Goal: Download file/media

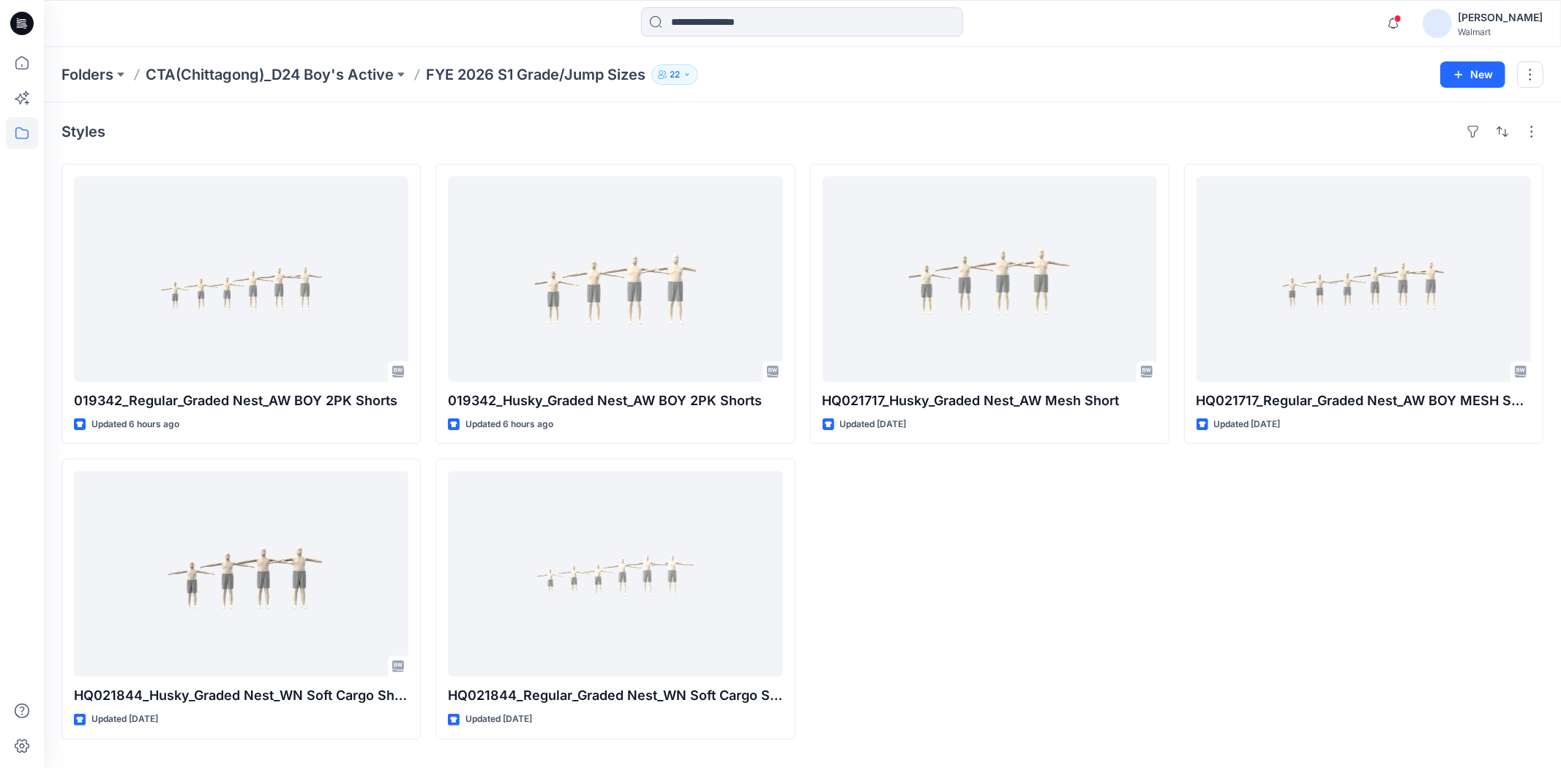
drag, startPoint x: 10, startPoint y: 19, endPoint x: 18, endPoint y: 26, distance: 11.4
click at [10, 19] on icon at bounding box center [21, 23] width 23 height 47
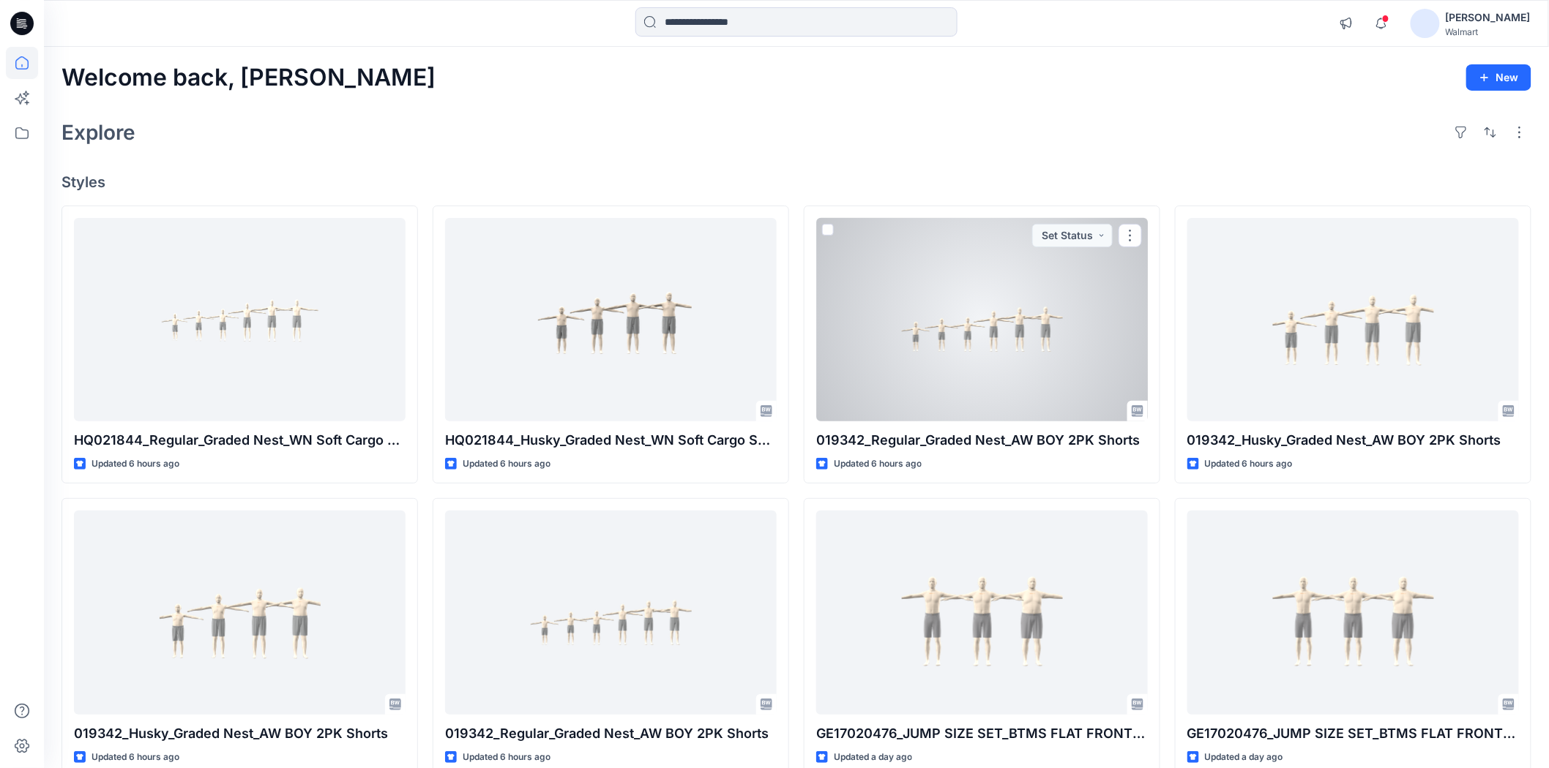
scroll to position [244, 0]
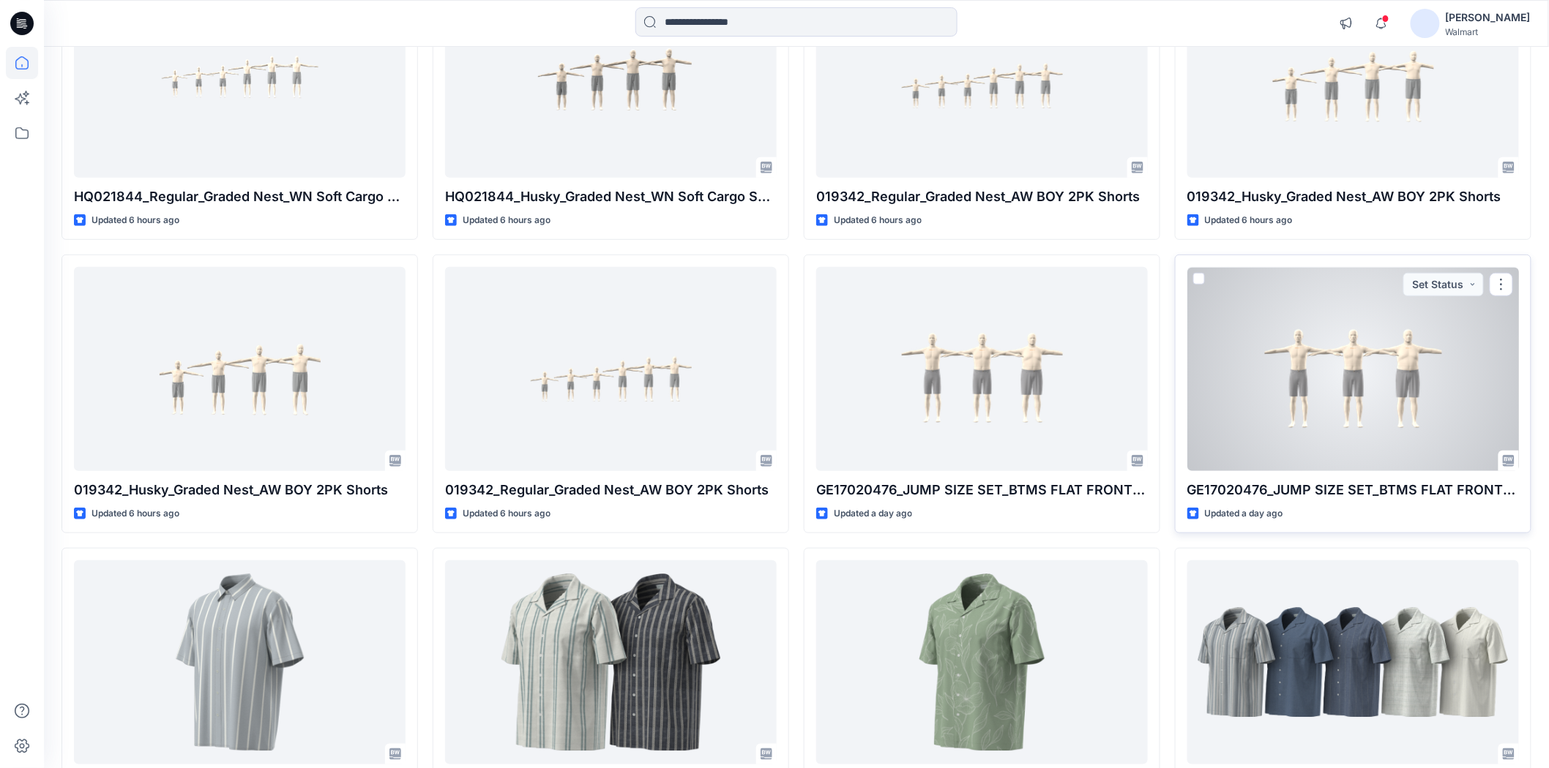
click at [1359, 418] on div at bounding box center [1353, 368] width 332 height 203
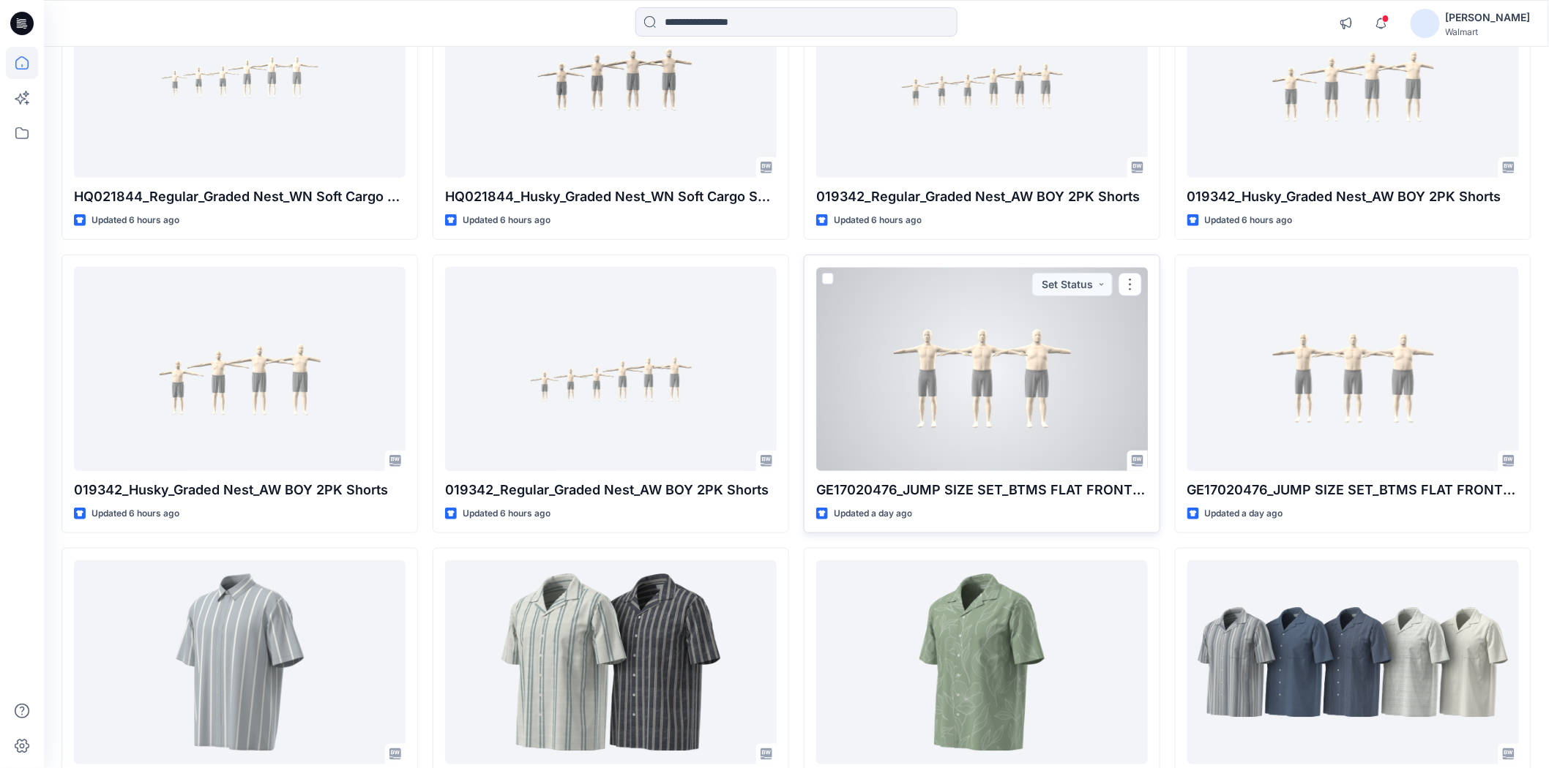
scroll to position [81, 0]
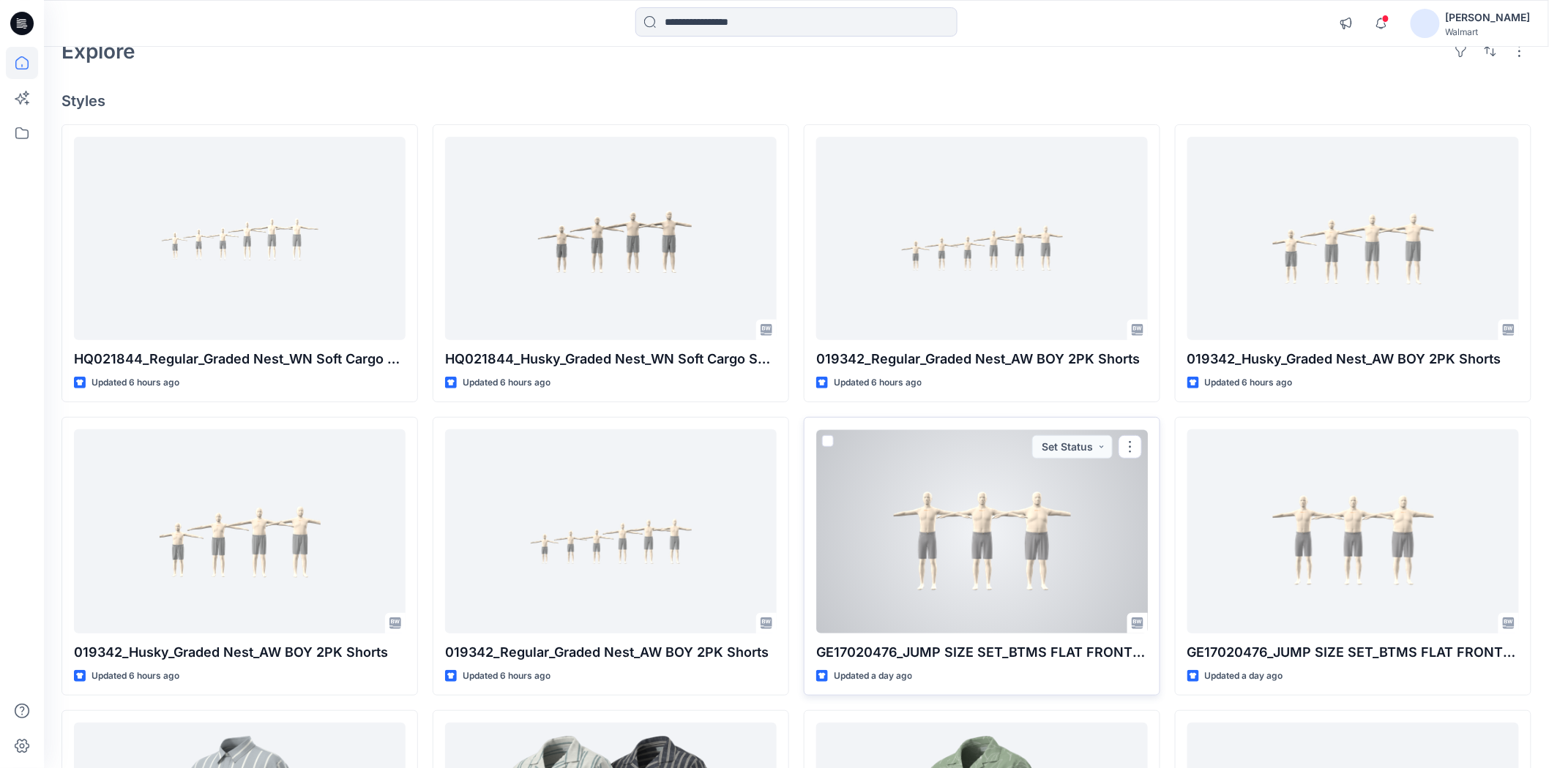
click at [1032, 539] on div at bounding box center [982, 531] width 332 height 203
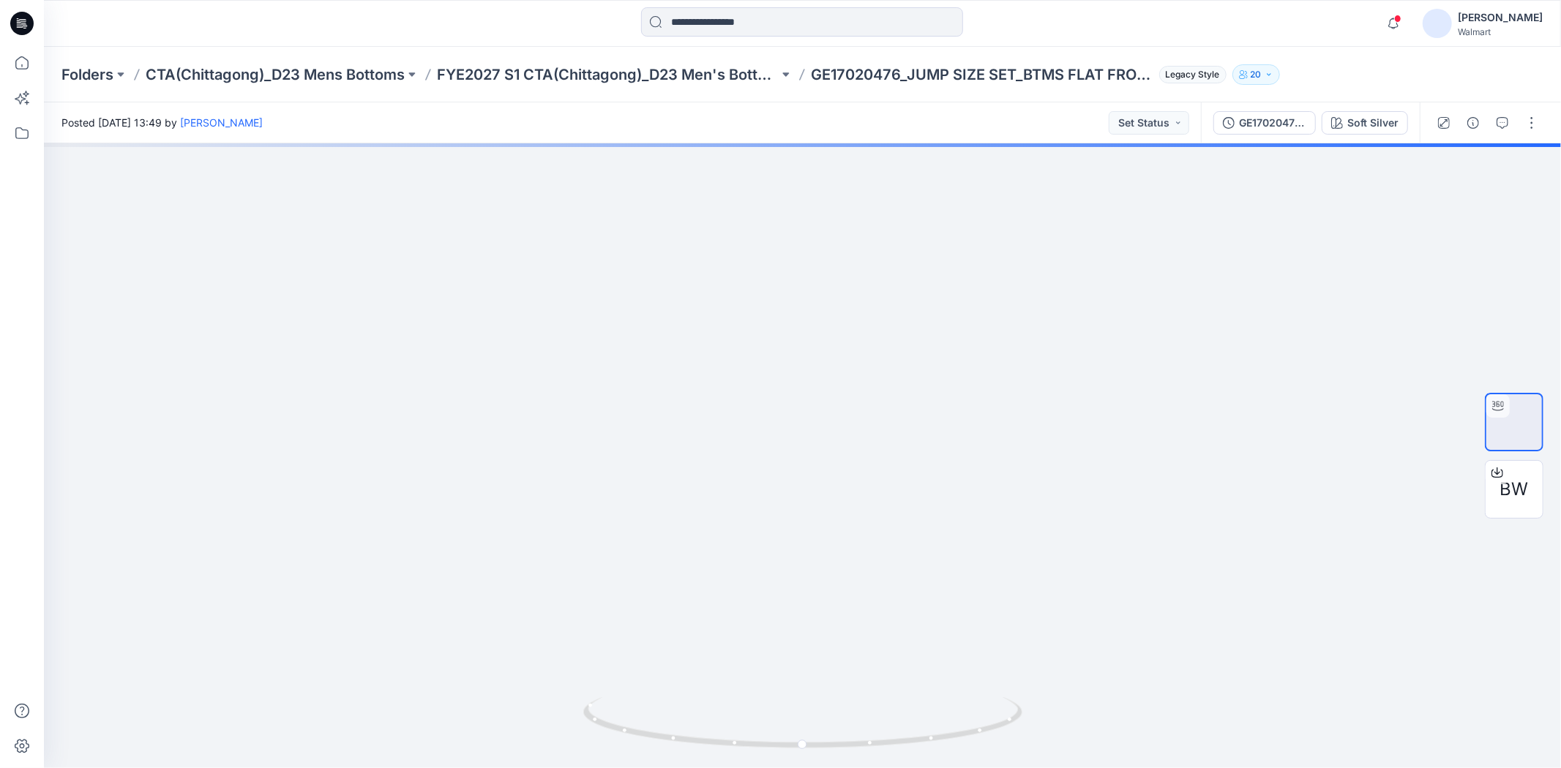
click at [598, 85] on div "Folders CTA(Chittagong)_D23 Mens Bottoms FYE2027 S1 CTA(Chittagong)_D23 Men's B…" at bounding box center [802, 75] width 1517 height 56
click at [598, 76] on p "FYE2027 S1 CTA(Chittagong)_D23 Men's Bottoms" at bounding box center [608, 74] width 342 height 20
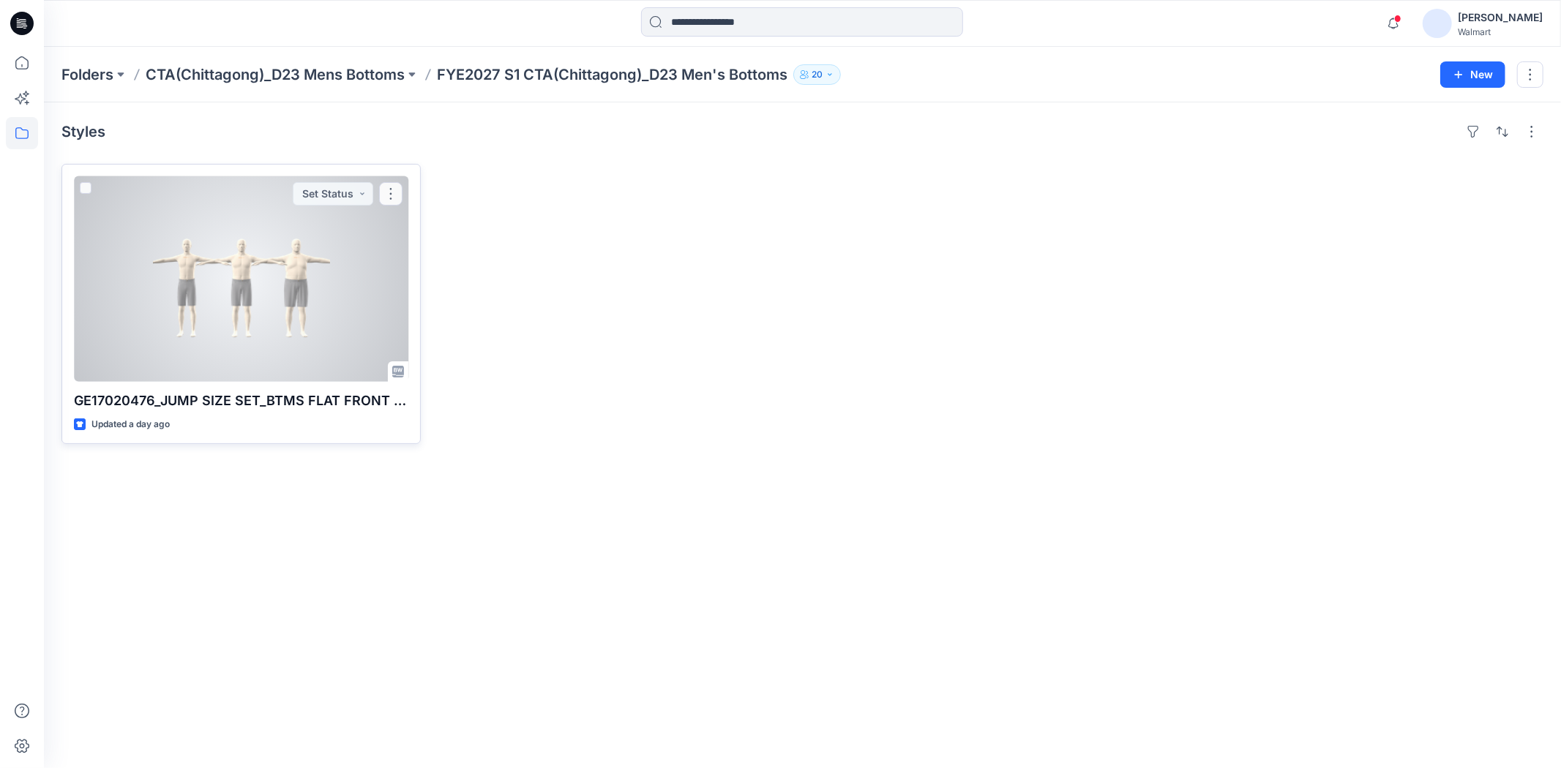
click at [254, 304] on div at bounding box center [241, 279] width 334 height 206
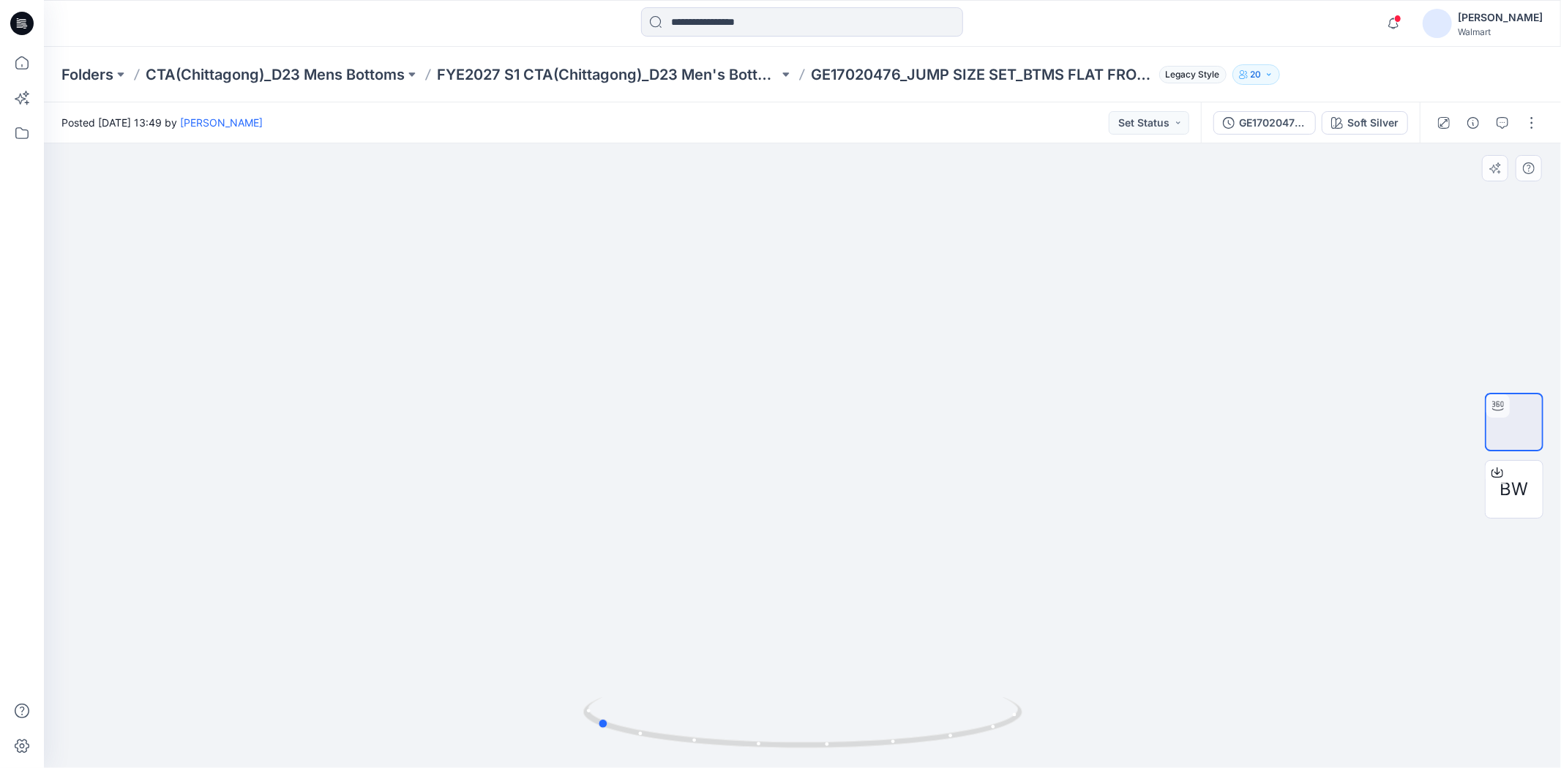
drag, startPoint x: 803, startPoint y: 745, endPoint x: 1036, endPoint y: 729, distance: 233.3
click at [1036, 729] on div at bounding box center [802, 455] width 1517 height 625
click at [1544, 488] on div "BW" at bounding box center [1514, 456] width 94 height 366
click at [1520, 493] on span "BW" at bounding box center [1514, 489] width 29 height 26
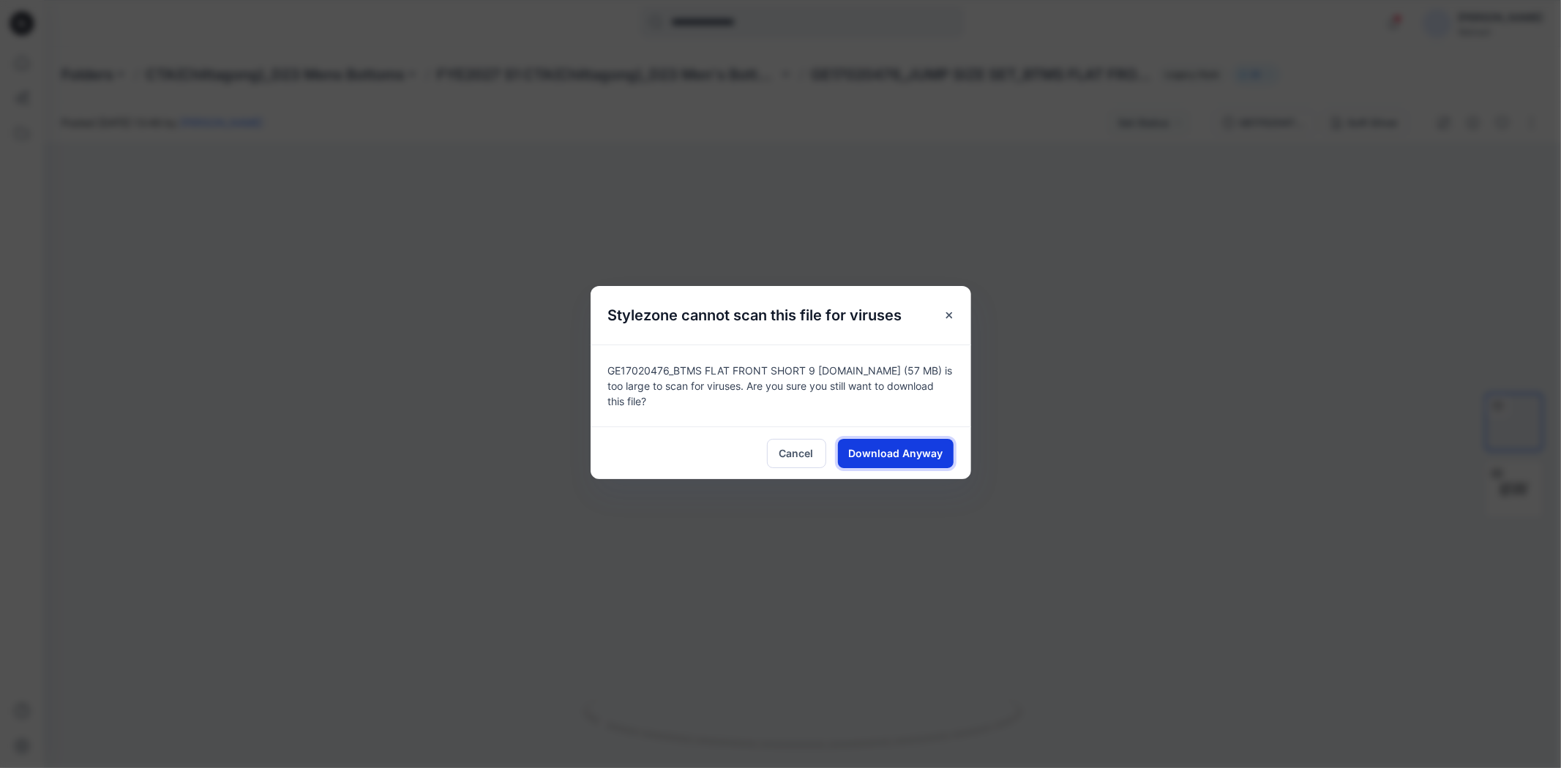
click at [932, 444] on button "Download Anyway" at bounding box center [896, 453] width 116 height 29
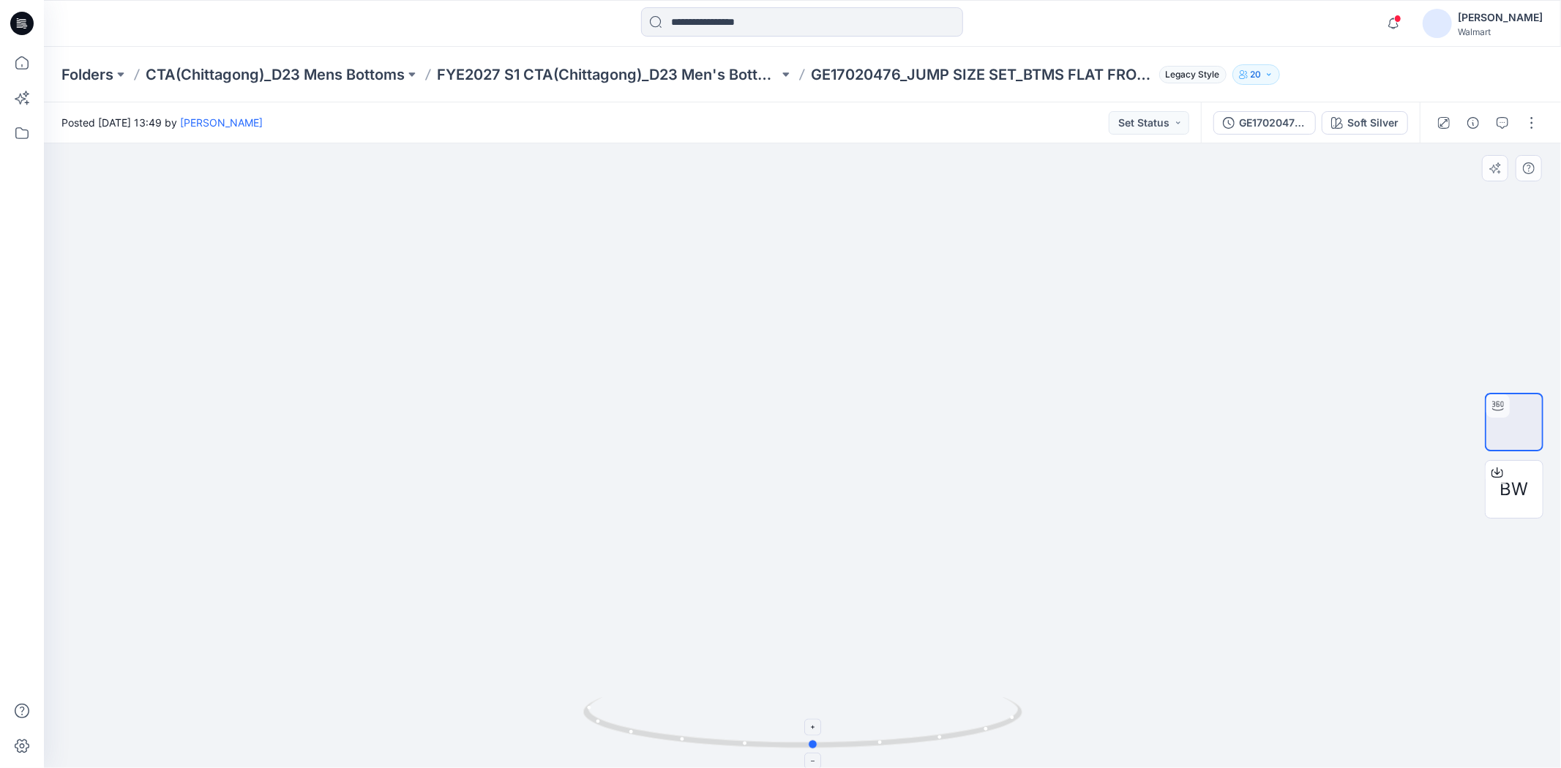
drag, startPoint x: 604, startPoint y: 728, endPoint x: 821, endPoint y: 744, distance: 218.0
click at [821, 744] on icon at bounding box center [804, 724] width 443 height 55
